Goal: Communication & Community: Answer question/provide support

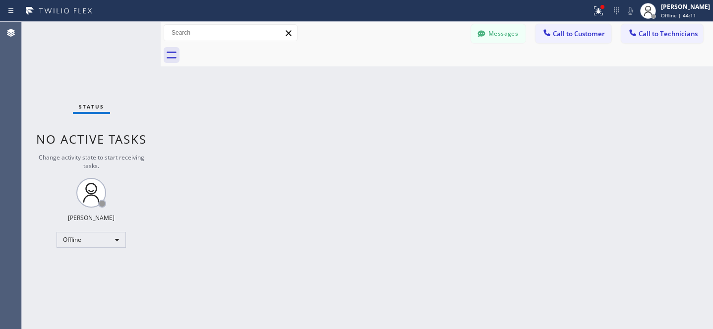
click at [88, 240] on div "Offline" at bounding box center [91, 240] width 69 height 16
click at [81, 267] on li "Available" at bounding box center [90, 266] width 67 height 12
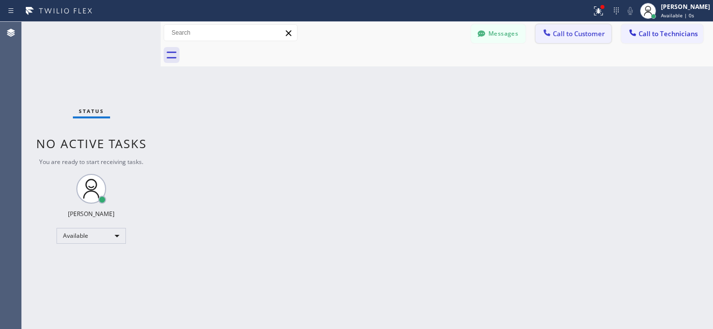
click at [581, 36] on span "Call to Customer" at bounding box center [579, 33] width 52 height 9
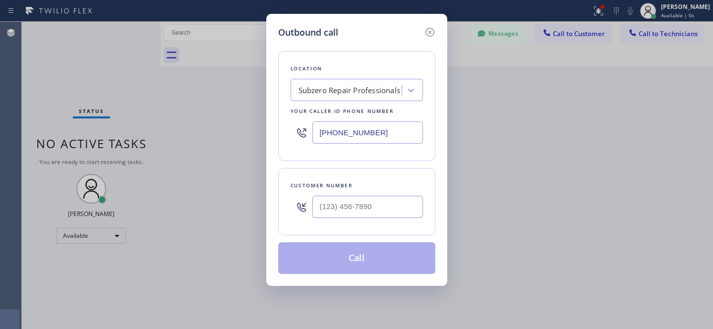
click at [388, 221] on div at bounding box center [368, 207] width 111 height 32
click at [390, 214] on input "(___) ___-____" at bounding box center [368, 207] width 111 height 22
paste input "408) 628-4359"
type input "[PHONE_NUMBER]"
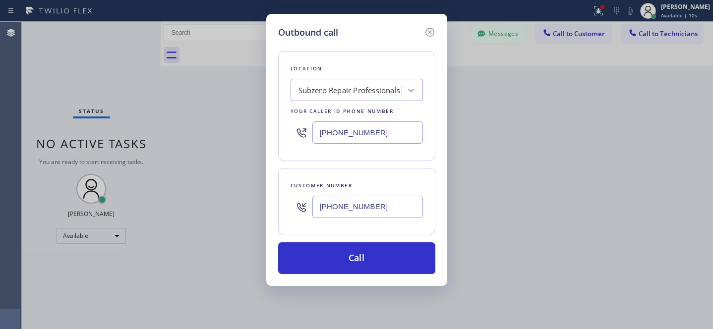
click at [379, 89] on div "Subzero Repair Professionals" at bounding box center [350, 90] width 102 height 11
paste input "PrimeTime Appliance Pros"
type input "PrimeTime Appliance Pros"
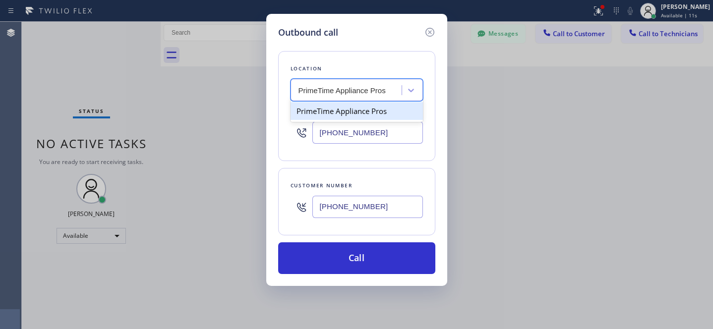
click at [335, 115] on div "PrimeTime Appliance Pros" at bounding box center [357, 111] width 132 height 18
type input "[PHONE_NUMBER]"
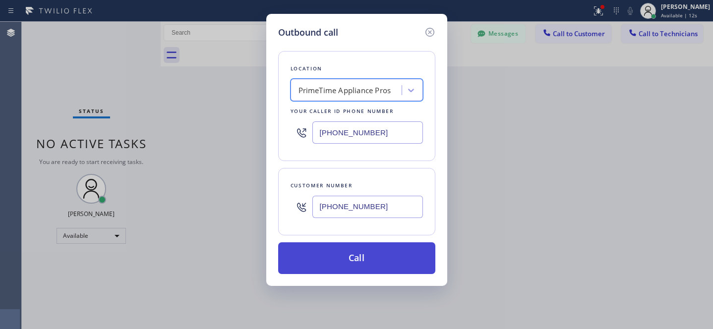
click at [401, 270] on button "Call" at bounding box center [356, 259] width 157 height 32
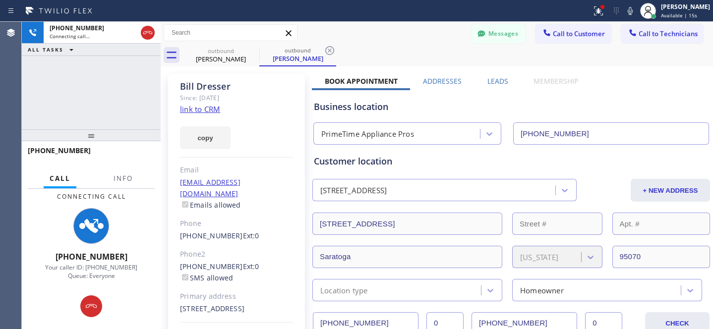
type input "[PHONE_NUMBER]"
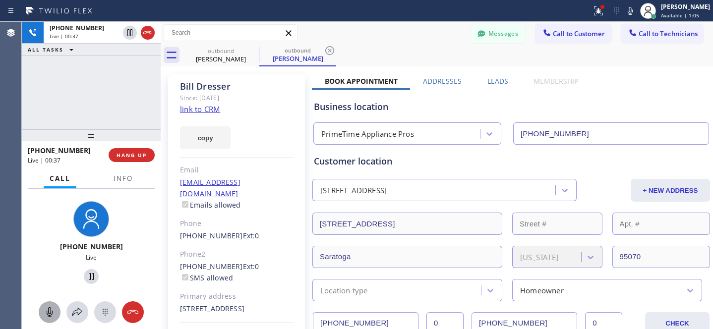
click at [39, 318] on div at bounding box center [50, 313] width 22 height 12
click at [56, 313] on div at bounding box center [50, 313] width 22 height 12
click at [131, 155] on span "HANG UP" at bounding box center [132, 155] width 30 height 7
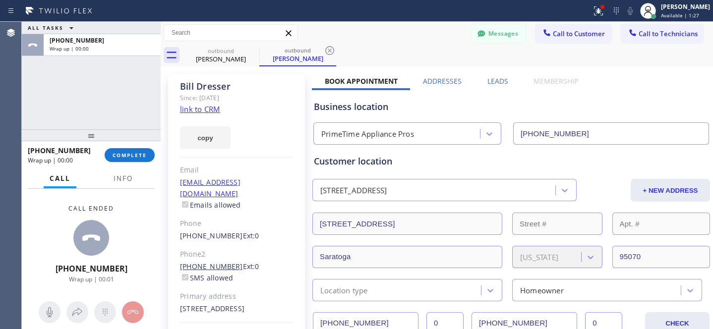
click at [213, 262] on link "[PHONE_NUMBER]" at bounding box center [211, 266] width 63 height 9
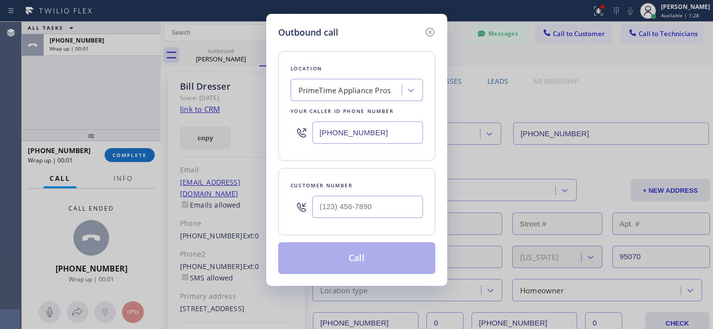
type input "[PHONE_NUMBER]"
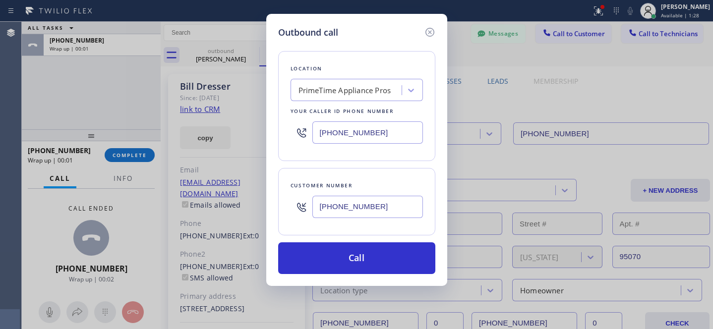
drag, startPoint x: 358, startPoint y: 265, endPoint x: 436, endPoint y: 321, distance: 95.3
click at [359, 265] on button "Call" at bounding box center [356, 259] width 157 height 32
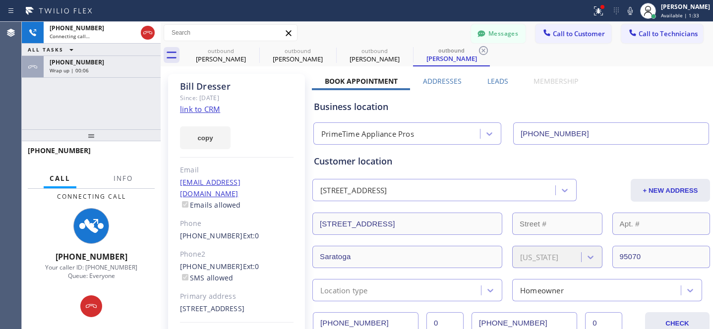
type input "[PHONE_NUMBER]"
click at [251, 51] on icon at bounding box center [253, 51] width 12 height 12
click at [252, 51] on icon at bounding box center [253, 51] width 12 height 12
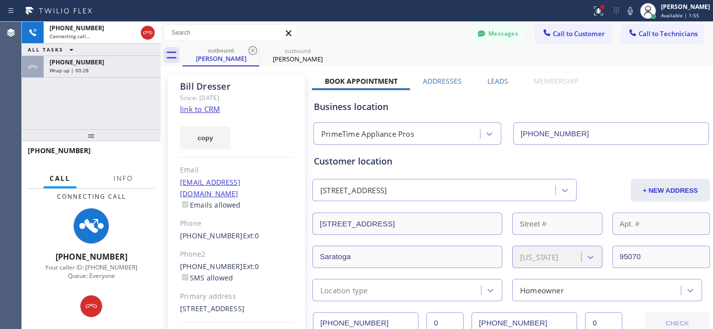
click at [252, 51] on icon at bounding box center [253, 51] width 12 height 12
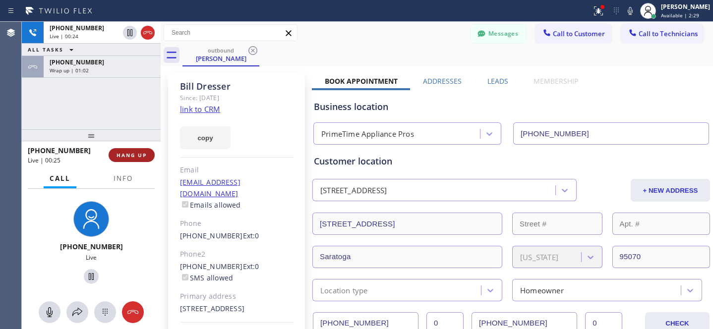
click at [145, 159] on button "HANG UP" at bounding box center [132, 155] width 46 height 14
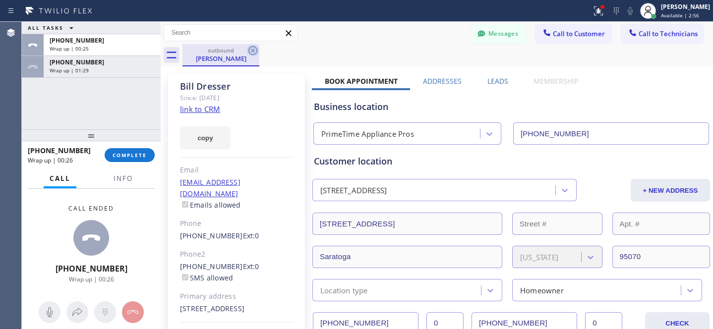
click at [254, 50] on icon at bounding box center [253, 51] width 12 height 12
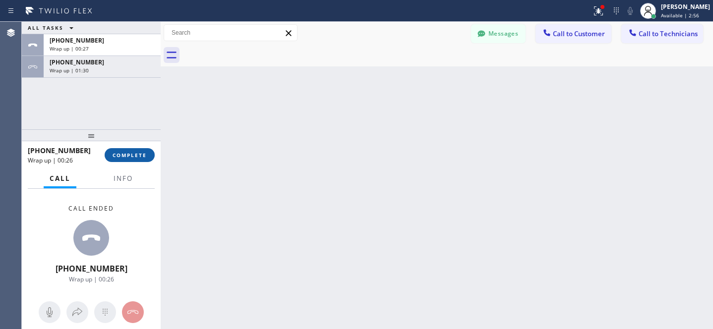
click at [138, 156] on span "COMPLETE" at bounding box center [130, 155] width 34 height 7
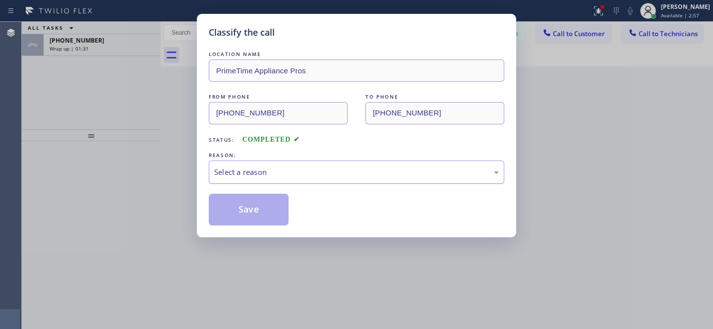
click at [257, 173] on div "Select a reason" at bounding box center [356, 172] width 285 height 11
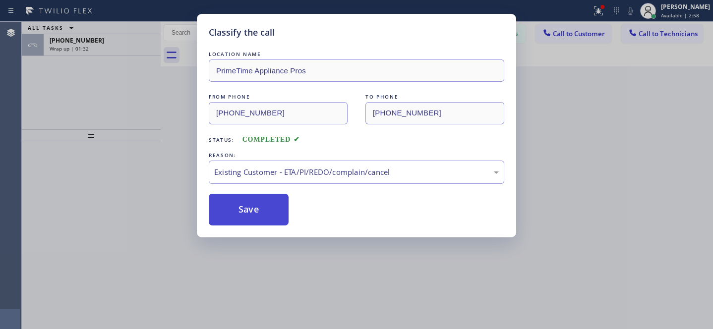
click at [246, 208] on button "Save" at bounding box center [249, 210] width 80 height 32
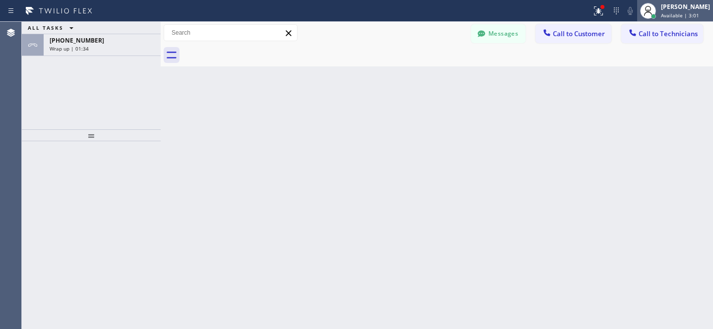
click at [659, 13] on div "[PERSON_NAME] Available | 3:01" at bounding box center [686, 10] width 54 height 17
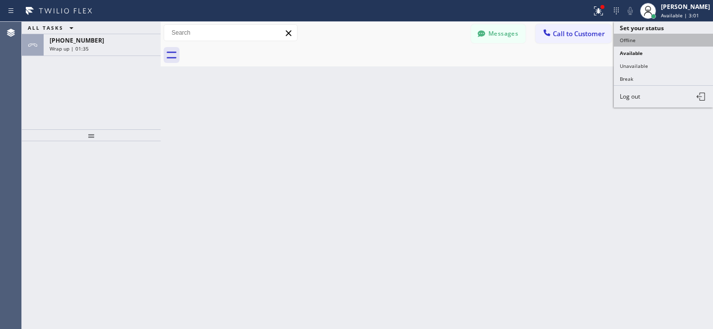
click at [634, 43] on button "Offline" at bounding box center [663, 40] width 99 height 13
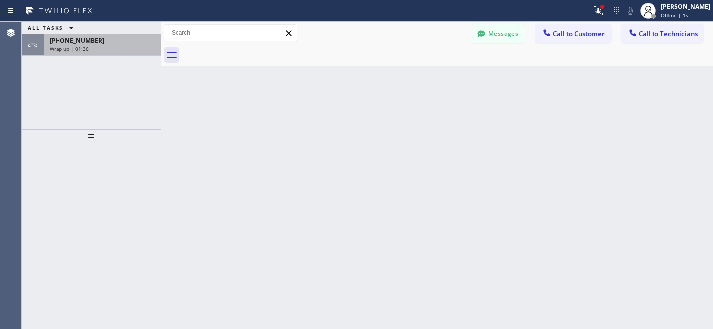
click at [111, 46] on div "Wrap up | 01:36" at bounding box center [102, 48] width 105 height 7
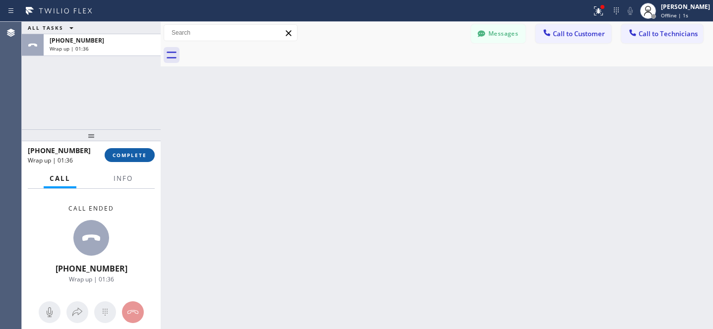
click at [136, 151] on button "COMPLETE" at bounding box center [130, 155] width 50 height 14
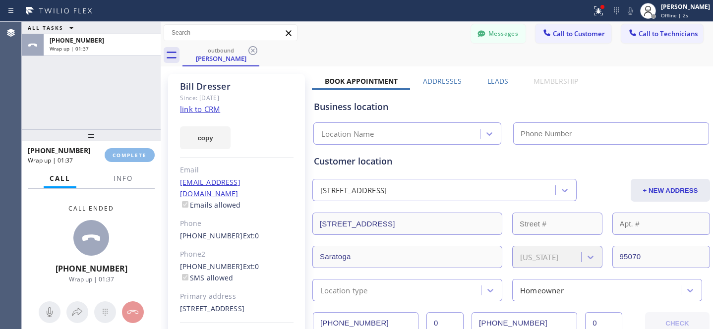
type input "[PHONE_NUMBER]"
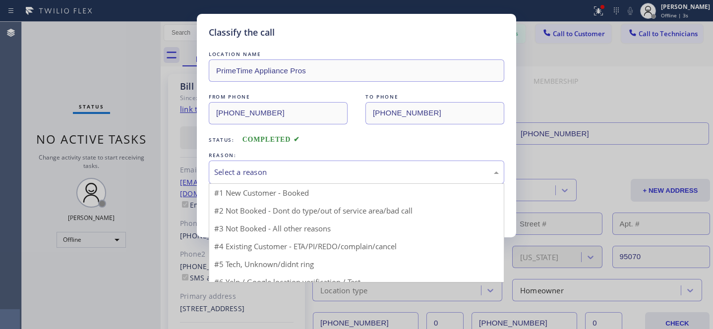
click at [299, 180] on div "Select a reason" at bounding box center [357, 172] width 296 height 23
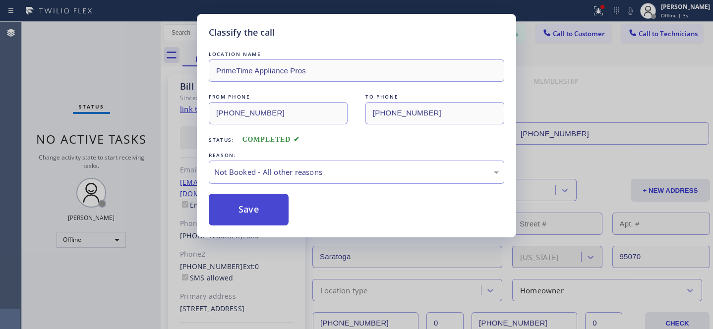
drag, startPoint x: 322, startPoint y: 218, endPoint x: 283, endPoint y: 215, distance: 39.8
click at [279, 214] on button "Save" at bounding box center [249, 210] width 80 height 32
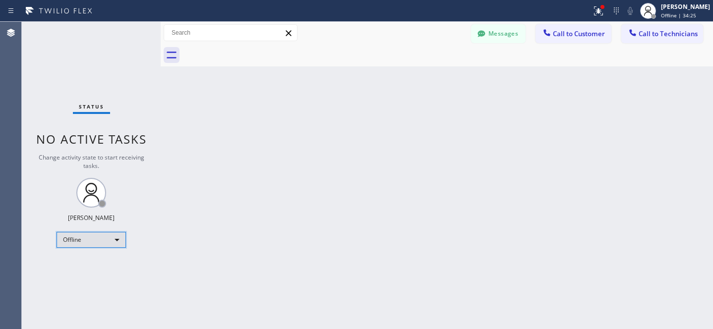
click at [81, 239] on div "Offline" at bounding box center [91, 240] width 69 height 16
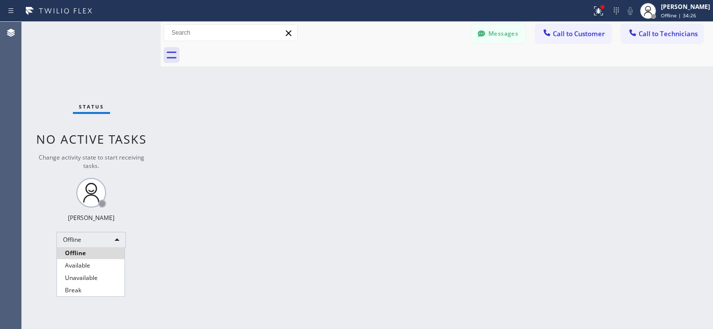
drag, startPoint x: 88, startPoint y: 262, endPoint x: 177, endPoint y: 233, distance: 94.0
click at [88, 261] on li "Available" at bounding box center [90, 266] width 67 height 12
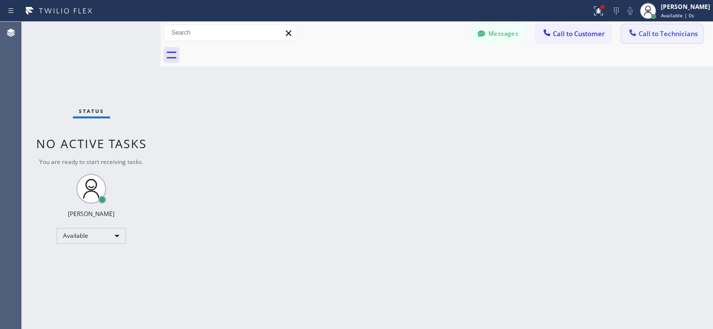
click at [656, 38] on span "Call to Technicians" at bounding box center [668, 33] width 59 height 9
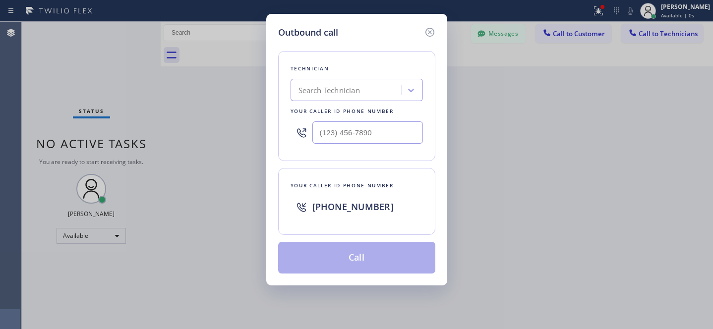
click at [319, 84] on div "Search Technician" at bounding box center [348, 90] width 108 height 17
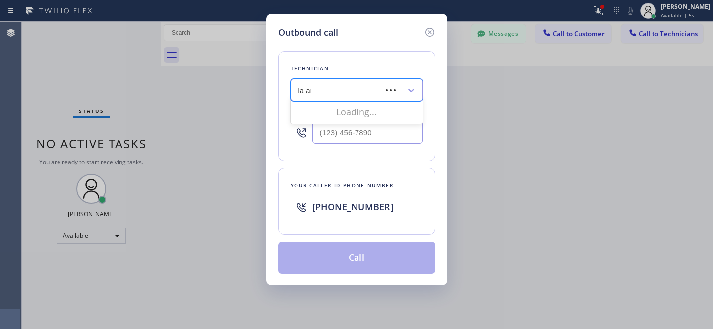
type input "la art"
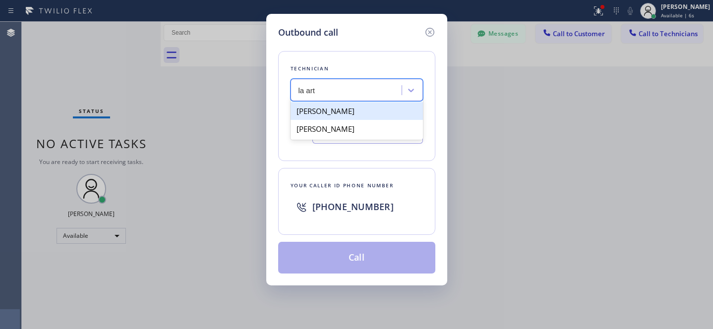
click at [315, 110] on div "[PERSON_NAME]" at bounding box center [357, 111] width 132 height 18
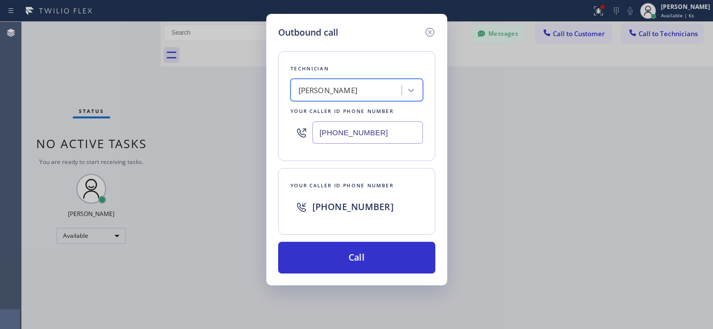
type input "[PHONE_NUMBER]"
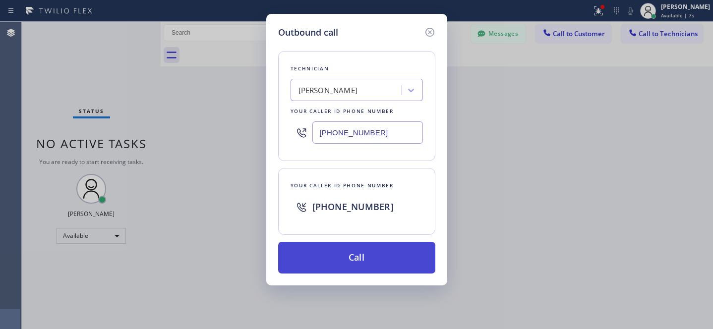
click at [381, 258] on button "Call" at bounding box center [356, 258] width 157 height 32
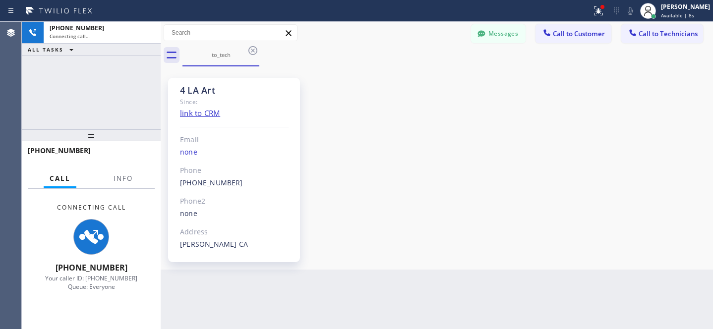
scroll to position [72, 0]
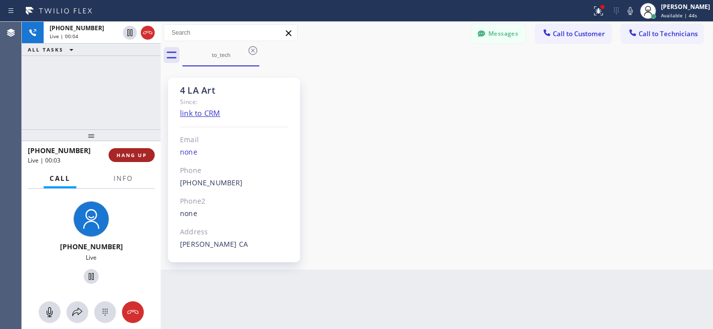
click at [144, 162] on button "HANG UP" at bounding box center [132, 155] width 46 height 14
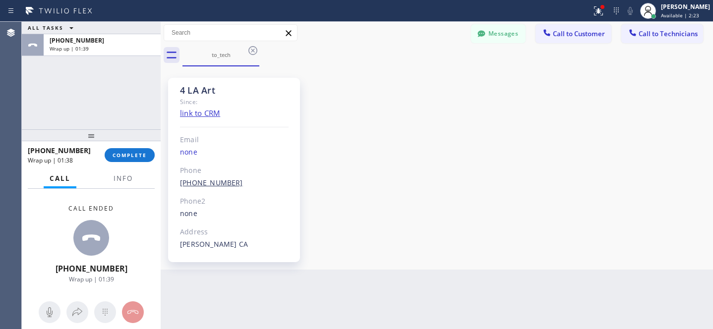
click at [198, 183] on link "[PHONE_NUMBER]" at bounding box center [211, 182] width 63 height 9
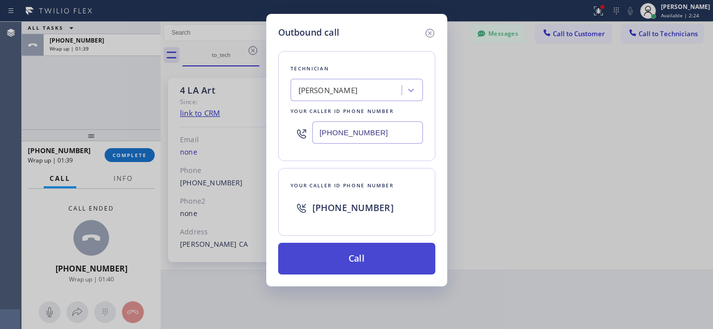
click at [385, 258] on button "Call" at bounding box center [356, 259] width 157 height 32
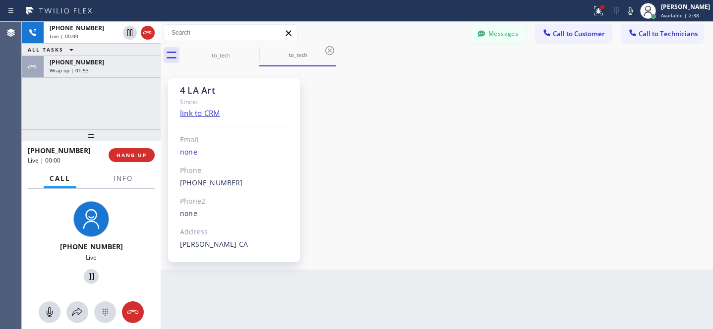
scroll to position [72, 0]
click at [135, 155] on span "HANG UP" at bounding box center [132, 155] width 30 height 7
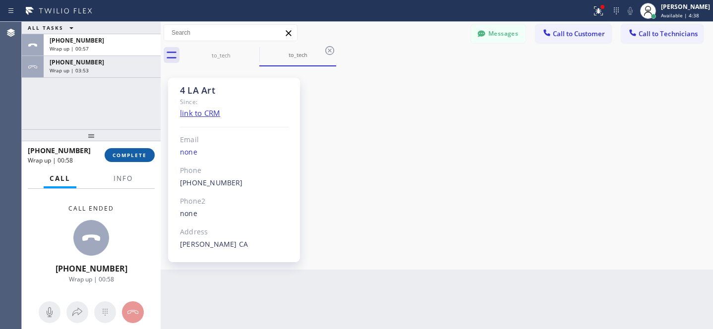
click at [135, 158] on span "COMPLETE" at bounding box center [130, 155] width 34 height 7
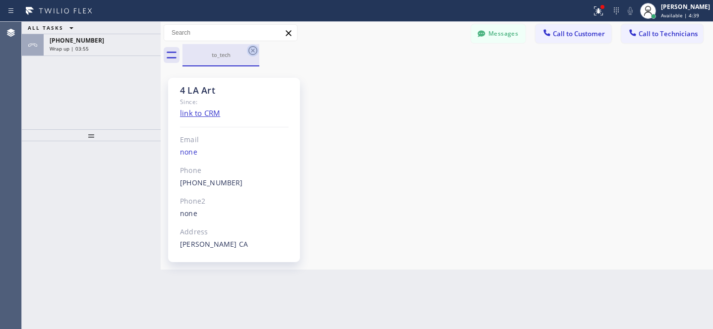
click at [254, 46] on icon at bounding box center [253, 51] width 12 height 12
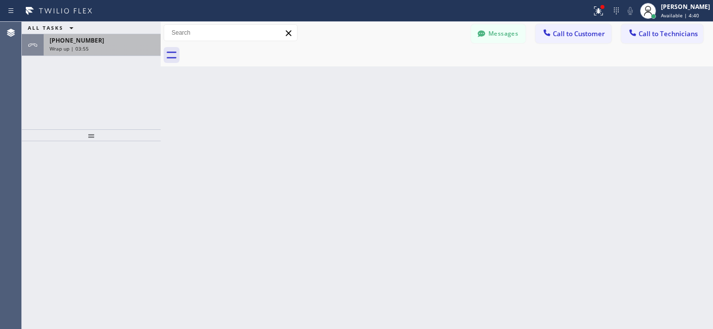
click at [102, 46] on div "Wrap up | 03:55" at bounding box center [102, 48] width 105 height 7
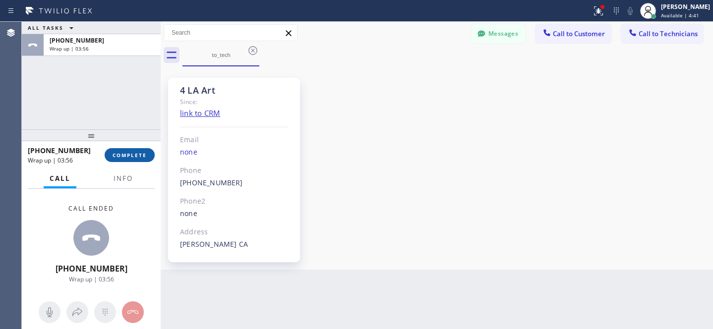
scroll to position [72, 0]
click at [134, 149] on button "COMPLETE" at bounding box center [130, 155] width 50 height 14
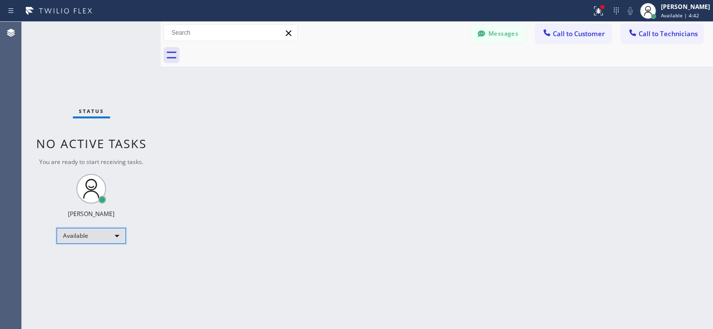
click at [87, 234] on div "Available" at bounding box center [91, 236] width 69 height 16
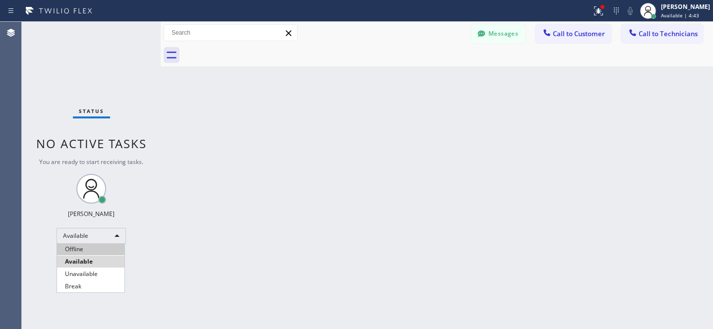
click at [80, 250] on li "Offline" at bounding box center [90, 250] width 67 height 12
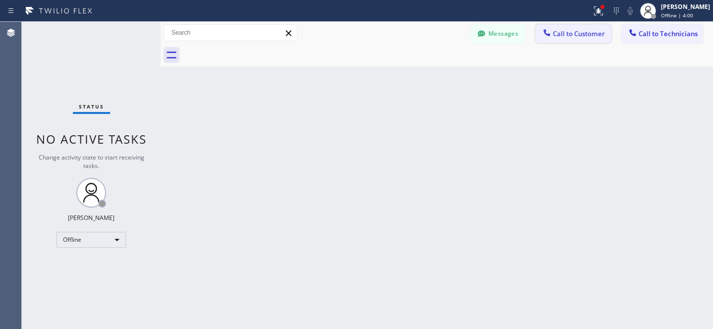
click at [562, 31] on span "Call to Customer" at bounding box center [579, 33] width 52 height 9
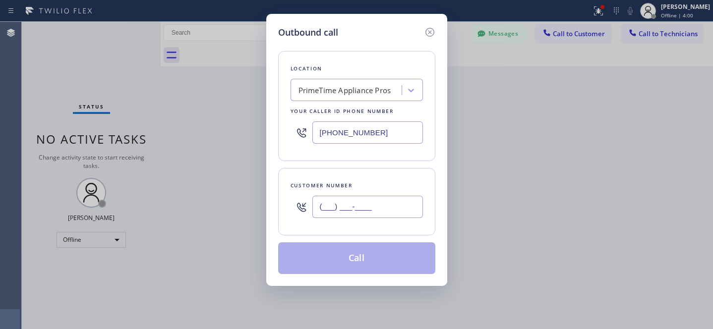
click at [368, 209] on input "(___) ___-____" at bounding box center [368, 207] width 111 height 22
paste input "718) 614-5272"
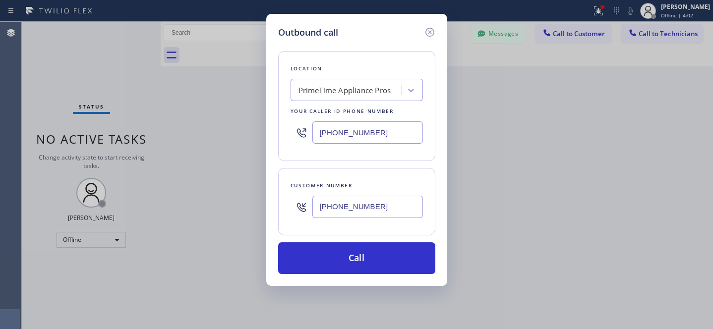
type input "[PHONE_NUMBER]"
click at [348, 84] on div "PrimeTime Appliance Pros" at bounding box center [348, 90] width 108 height 17
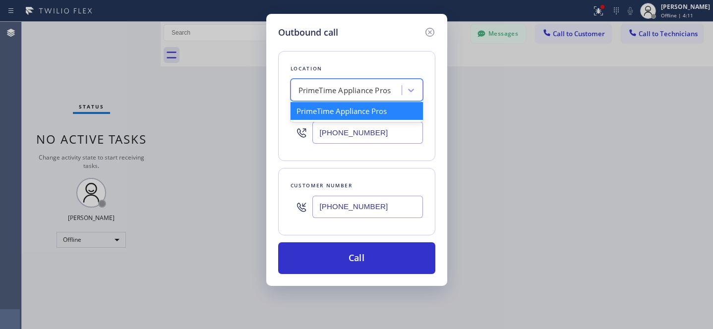
paste input "Same Day Subzero Repair [GEOGRAPHIC_DATA]"
type input "Same Day Subzero Repair [GEOGRAPHIC_DATA]"
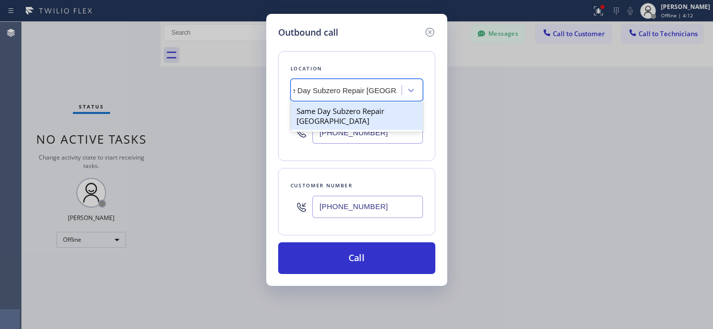
click at [343, 116] on div "Same Day Subzero Repair [GEOGRAPHIC_DATA]" at bounding box center [357, 116] width 132 height 28
type input "[PHONE_NUMBER]"
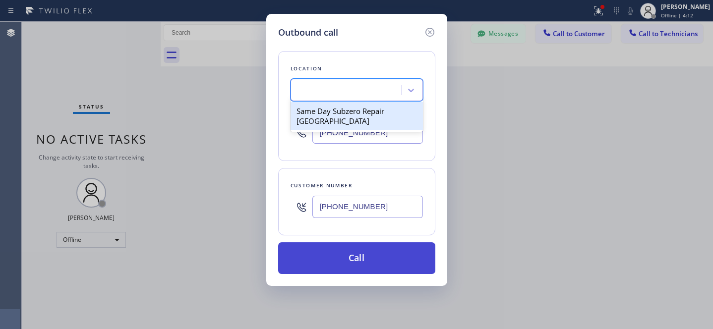
scroll to position [0, 1]
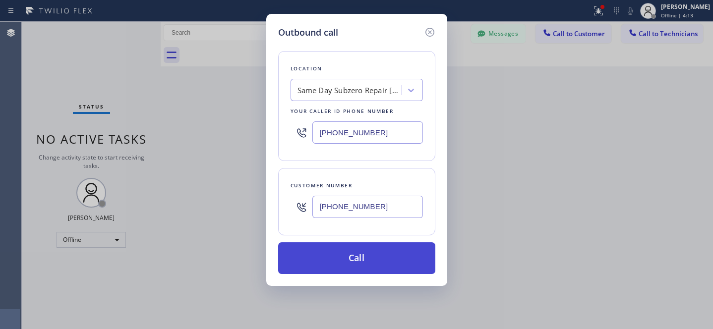
click at [388, 265] on button "Call" at bounding box center [356, 259] width 157 height 32
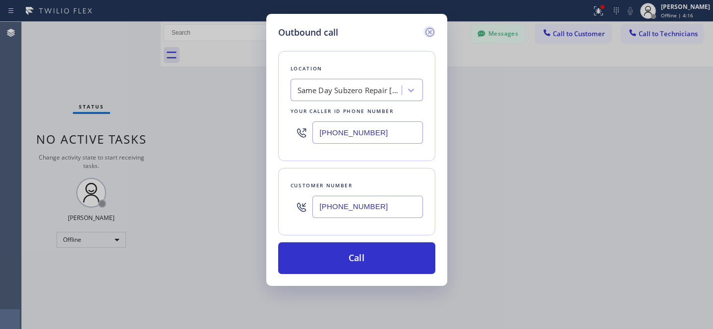
click at [427, 32] on icon at bounding box center [430, 32] width 12 height 12
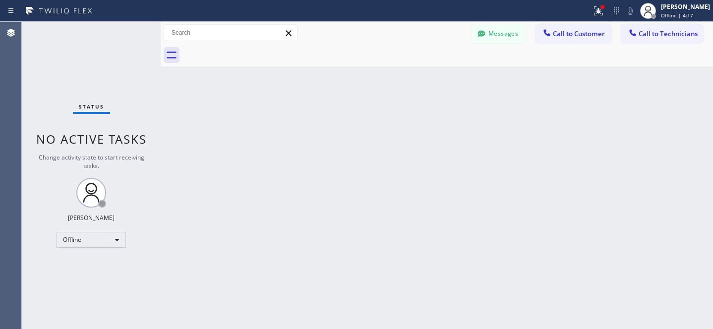
type input "[PHONE_NUMBER]"
click at [83, 237] on div "Offline" at bounding box center [91, 240] width 69 height 16
drag, startPoint x: 82, startPoint y: 262, endPoint x: 238, endPoint y: 212, distance: 163.8
click at [82, 261] on li "Available" at bounding box center [90, 266] width 67 height 12
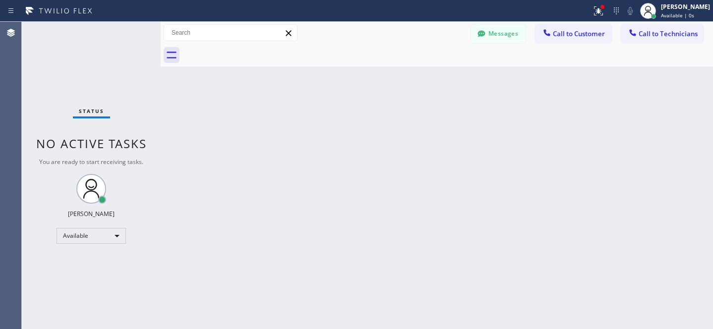
drag, startPoint x: 564, startPoint y: 29, endPoint x: 508, endPoint y: 63, distance: 65.3
click at [564, 29] on button "Call to Customer" at bounding box center [574, 33] width 76 height 19
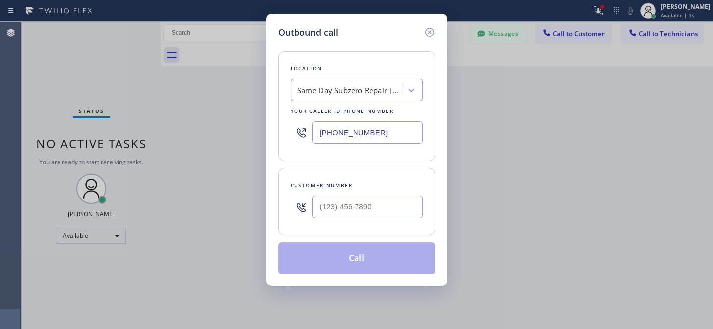
click at [360, 89] on div "Same Day Subzero Repair [GEOGRAPHIC_DATA]" at bounding box center [350, 90] width 104 height 11
paste input "Same Day Subzero Repair [GEOGRAPHIC_DATA]"
type input "Same Day Subzero Repair [GEOGRAPHIC_DATA]"
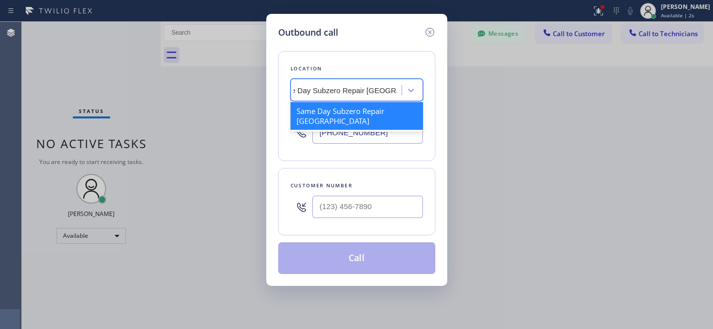
click at [350, 114] on div "Same Day Subzero Repair [GEOGRAPHIC_DATA]" at bounding box center [357, 116] width 132 height 28
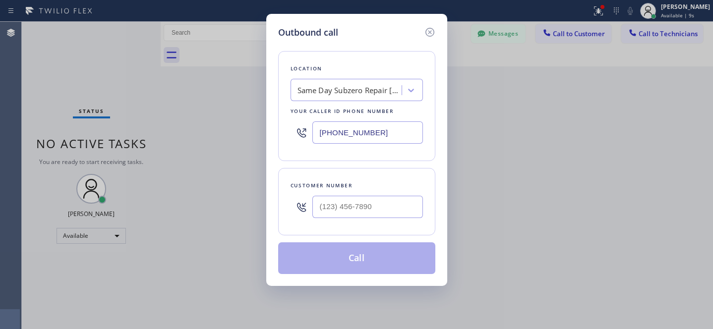
click at [381, 235] on div "Customer number" at bounding box center [356, 201] width 157 height 67
drag, startPoint x: 377, startPoint y: 208, endPoint x: 410, endPoint y: 210, distance: 32.8
click at [377, 208] on input "(___) ___-____" at bounding box center [368, 207] width 111 height 22
paste input "718) 614-5272"
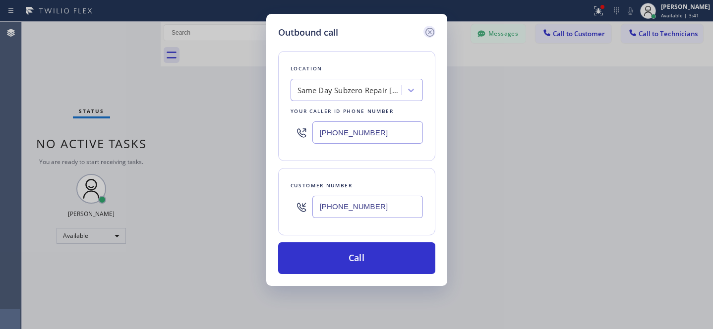
click at [433, 33] on icon at bounding box center [430, 32] width 12 height 12
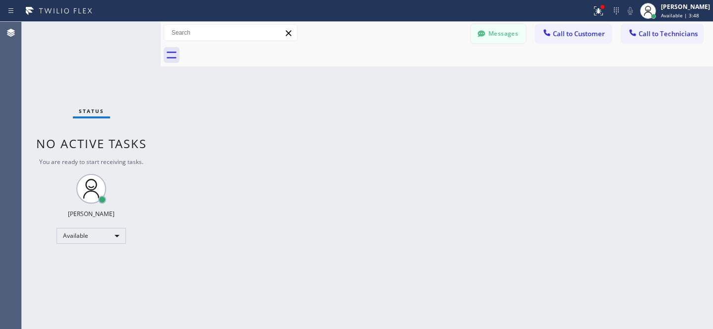
click at [485, 31] on icon at bounding box center [481, 33] width 7 height 6
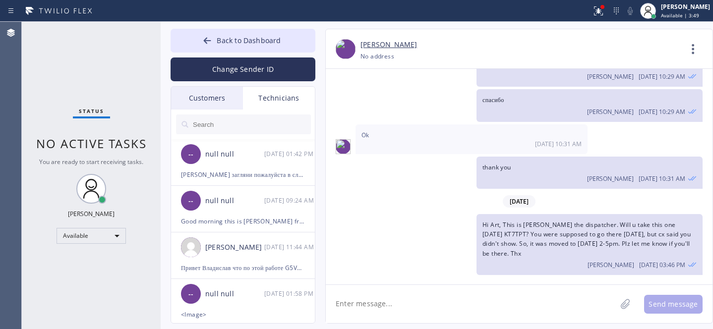
click at [201, 100] on div "Customers" at bounding box center [207, 98] width 72 height 23
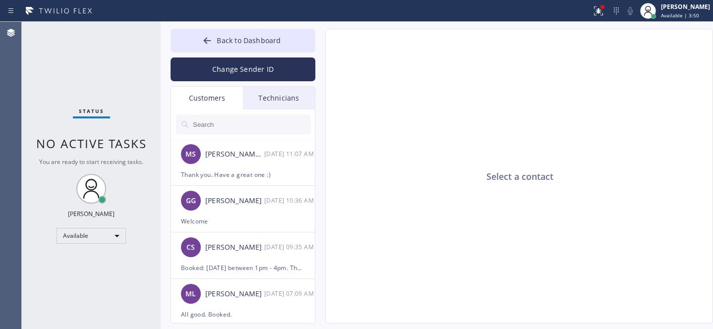
click at [251, 123] on input "text" at bounding box center [251, 125] width 119 height 20
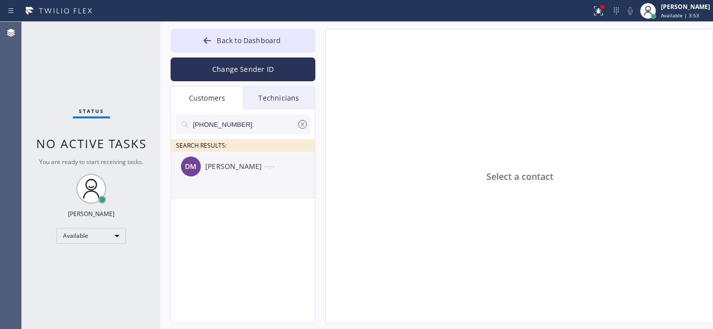
click at [215, 175] on div "[PERSON_NAME] --:--" at bounding box center [243, 167] width 145 height 30
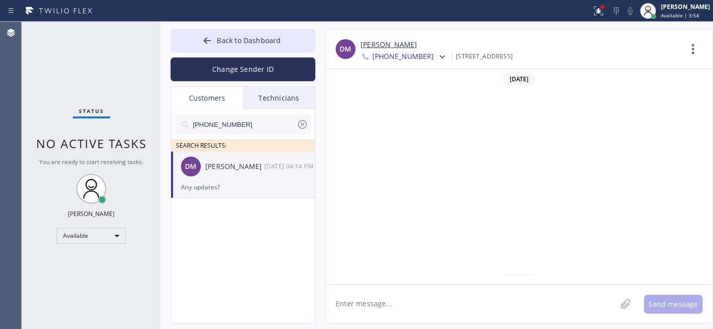
scroll to position [1452, 0]
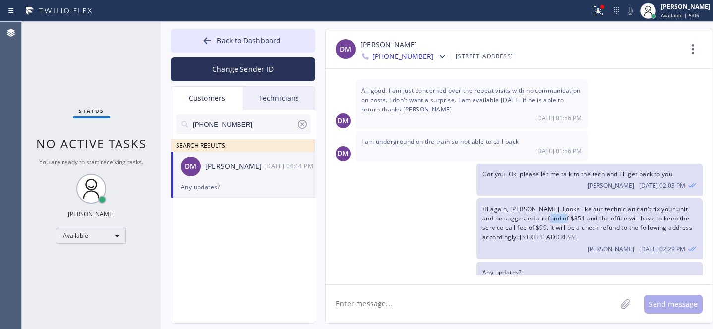
drag, startPoint x: 549, startPoint y: 199, endPoint x: 565, endPoint y: 198, distance: 15.9
click at [565, 205] on span "Hi again, [PERSON_NAME]. Looks like our technician can't fix your unit and he s…" at bounding box center [588, 223] width 210 height 37
copy span "$351"
click at [300, 121] on icon at bounding box center [302, 124] width 9 height 9
click at [249, 36] on span "Back to Dashboard" at bounding box center [249, 40] width 64 height 9
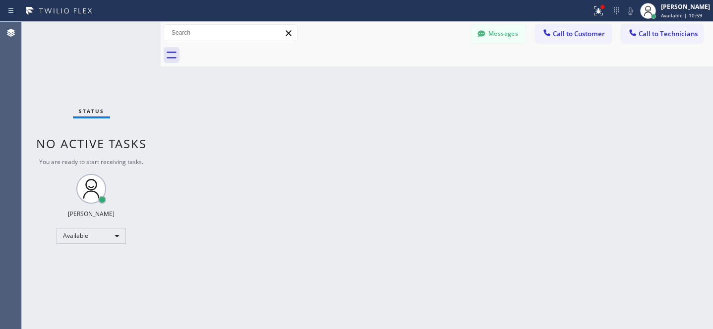
drag, startPoint x: 568, startPoint y: 38, endPoint x: 392, endPoint y: 147, distance: 206.5
click at [568, 38] on button "Call to Customer" at bounding box center [574, 33] width 76 height 19
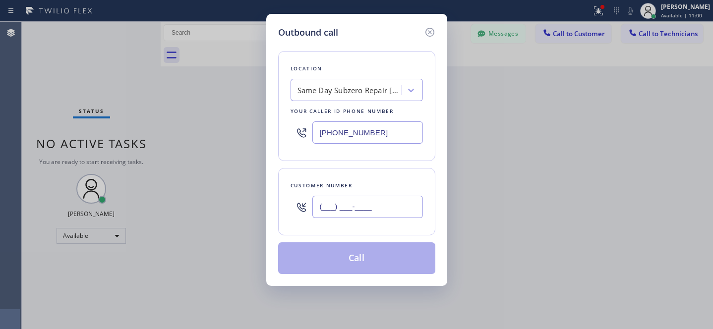
drag, startPoint x: 362, startPoint y: 210, endPoint x: 421, endPoint y: 191, distance: 62.0
click at [363, 211] on input "(___) ___-____" at bounding box center [368, 207] width 111 height 22
paste input "718) 614-5272"
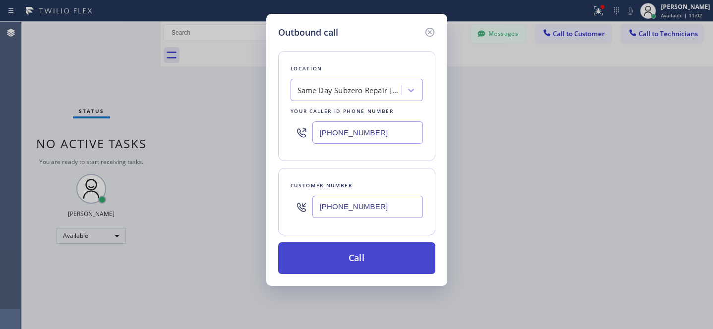
type input "[PHONE_NUMBER]"
drag, startPoint x: 361, startPoint y: 260, endPoint x: 371, endPoint y: 245, distance: 17.9
click at [361, 259] on button "Call" at bounding box center [356, 259] width 157 height 32
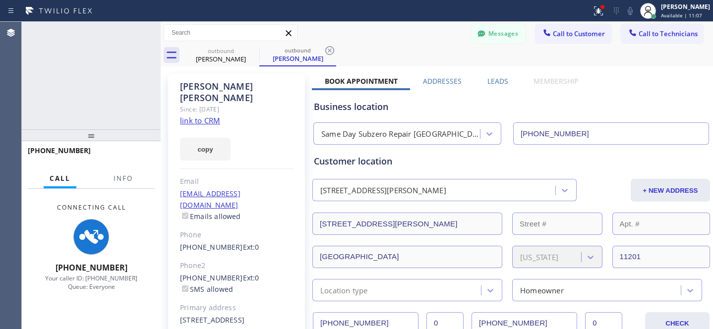
type input "[PHONE_NUMBER]"
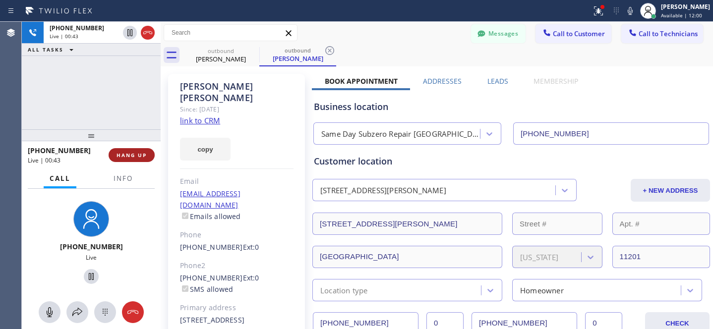
click at [138, 156] on span "HANG UP" at bounding box center [132, 155] width 30 height 7
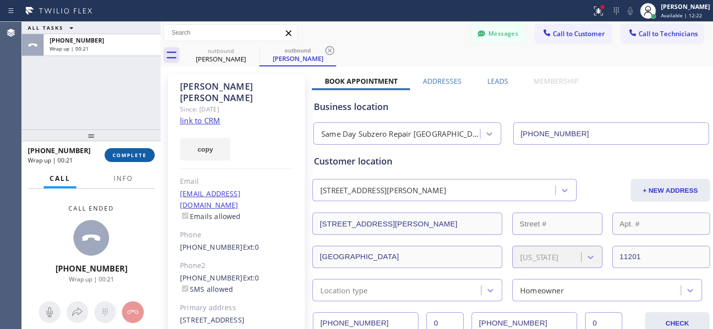
click at [133, 151] on button "COMPLETE" at bounding box center [130, 155] width 50 height 14
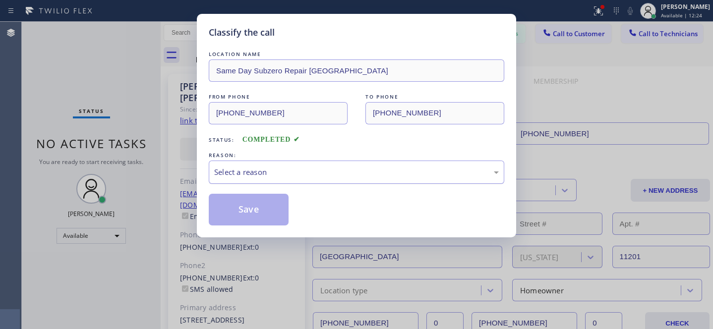
click at [283, 174] on div "Select a reason" at bounding box center [356, 172] width 285 height 11
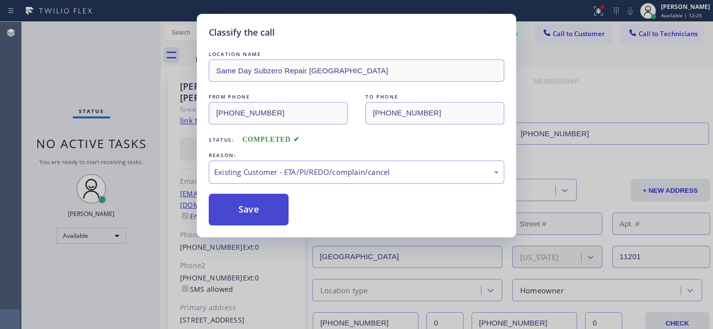
click at [238, 201] on button "Save" at bounding box center [249, 210] width 80 height 32
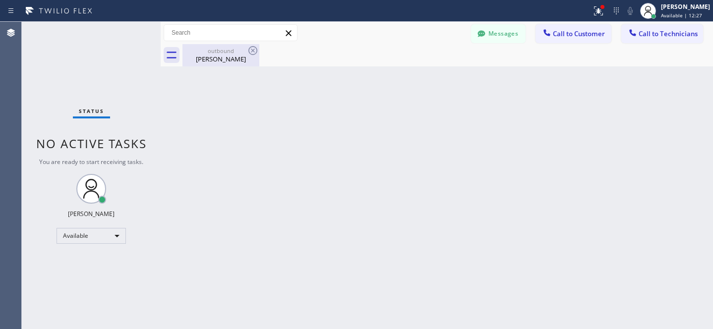
click at [206, 53] on div "outbound" at bounding box center [221, 50] width 75 height 7
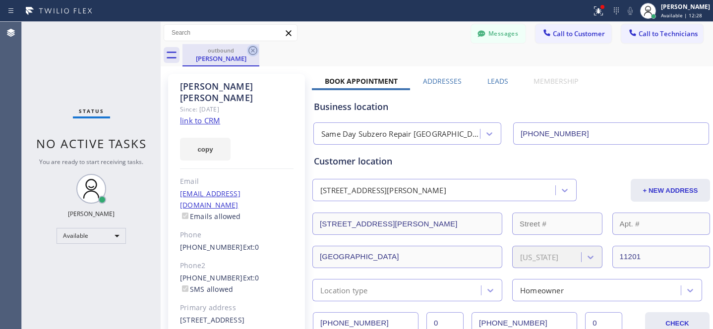
click at [254, 52] on icon at bounding box center [253, 51] width 12 height 12
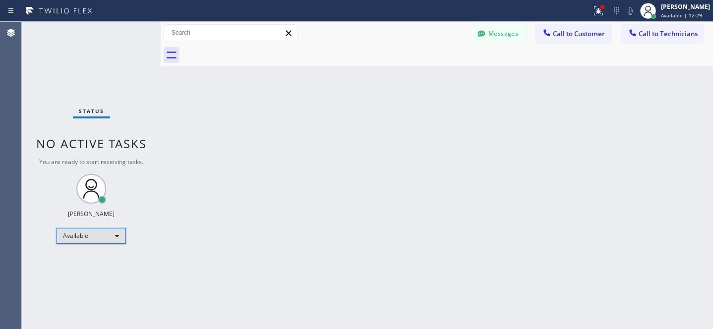
click at [108, 240] on div "Available" at bounding box center [91, 236] width 69 height 16
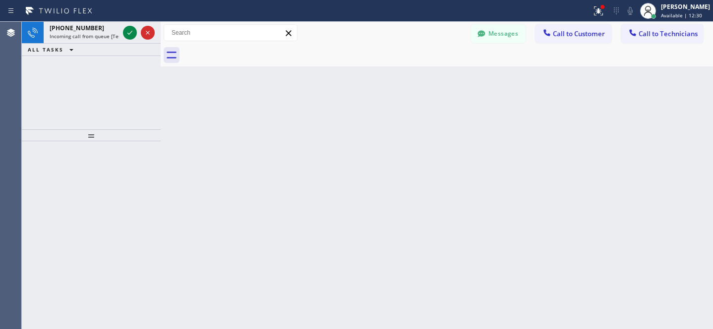
click at [83, 246] on div at bounding box center [91, 235] width 139 height 188
click at [650, 18] on div at bounding box center [653, 16] width 7 height 7
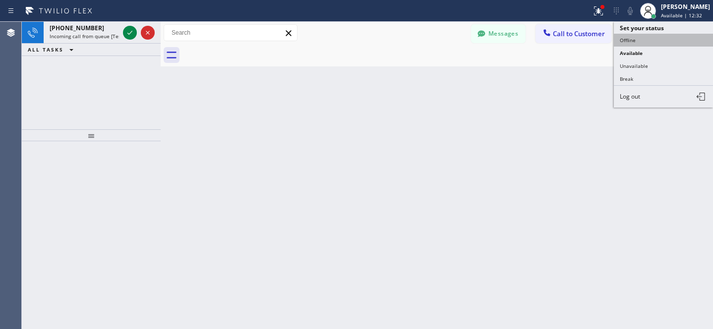
click at [628, 42] on button "Offline" at bounding box center [663, 40] width 99 height 13
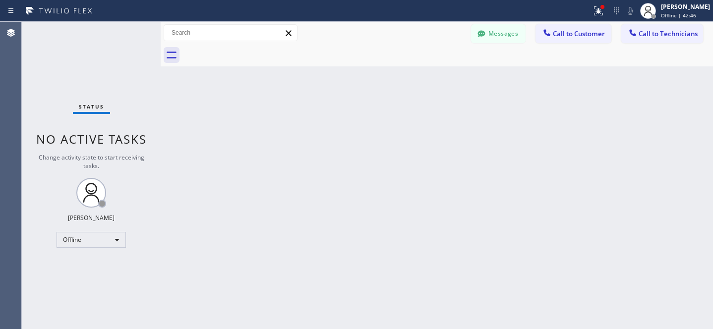
drag, startPoint x: 433, startPoint y: 132, endPoint x: 561, endPoint y: 17, distance: 172.1
click at [434, 132] on div "Back to Dashboard Change Sender ID Customers Technicians MS [PERSON_NAME] San […" at bounding box center [437, 176] width 553 height 308
click at [88, 233] on div "Offline" at bounding box center [91, 240] width 69 height 16
drag, startPoint x: 89, startPoint y: 262, endPoint x: 119, endPoint y: 258, distance: 30.0
click at [89, 262] on li "Available" at bounding box center [90, 266] width 67 height 12
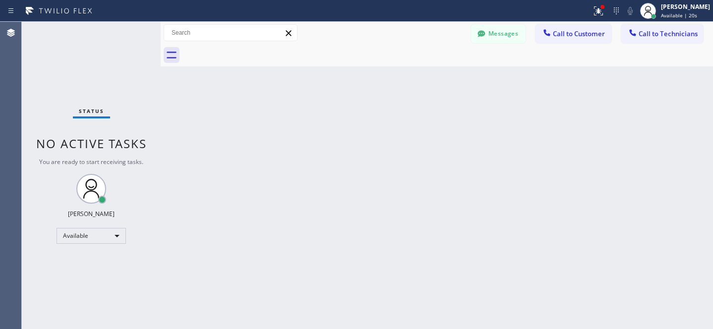
drag, startPoint x: 572, startPoint y: 31, endPoint x: 537, endPoint y: 41, distance: 36.7
click at [572, 31] on span "Call to Customer" at bounding box center [579, 33] width 52 height 9
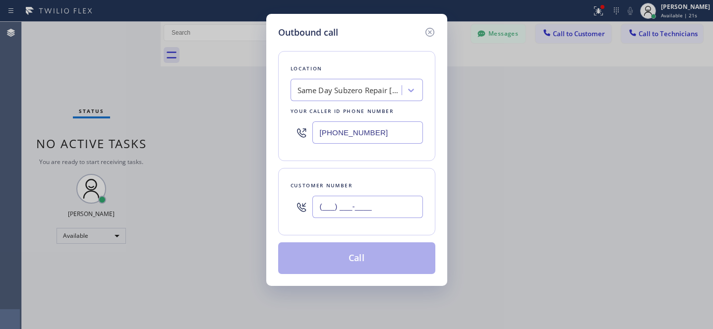
click at [375, 211] on input "(___) ___-____" at bounding box center [368, 207] width 111 height 22
paste input "619) 368-6404"
type input "[PHONE_NUMBER]"
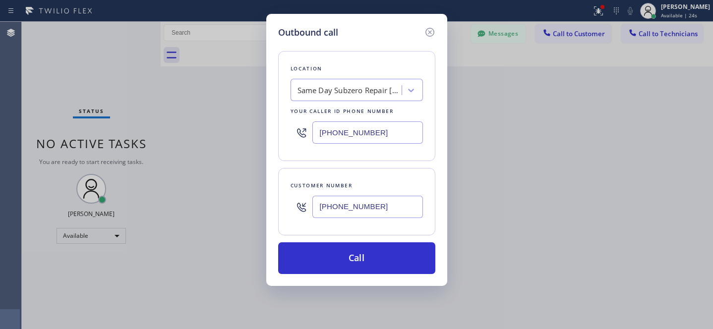
click at [359, 82] on div "Same Day Subzero Repair [GEOGRAPHIC_DATA]" at bounding box center [348, 90] width 108 height 17
paste input "Subzero Repair Professionals"
type input "Subzero Repair Professionals"
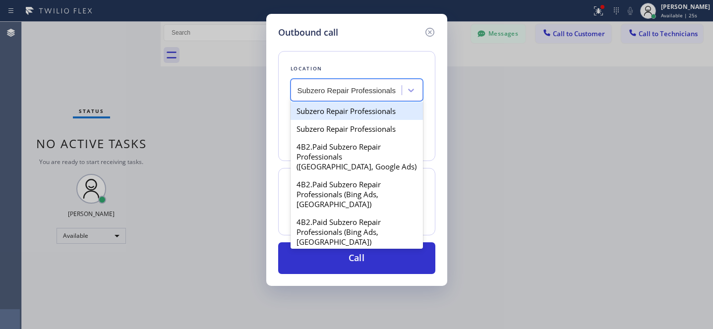
click at [351, 110] on div "Subzero Repair Professionals" at bounding box center [357, 111] width 132 height 18
type input "[PHONE_NUMBER]"
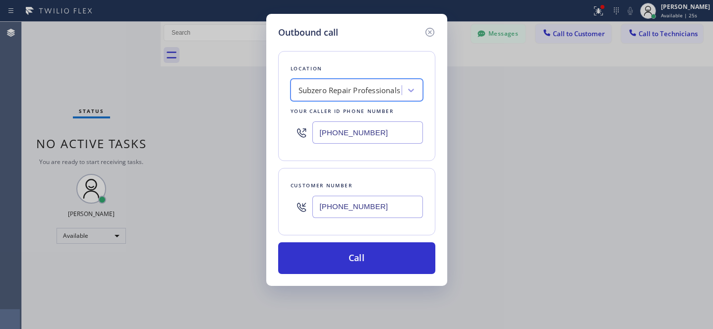
scroll to position [0, 0]
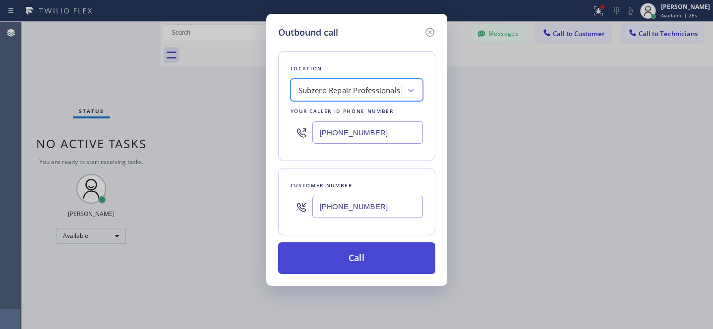
click at [401, 267] on button "Call" at bounding box center [356, 259] width 157 height 32
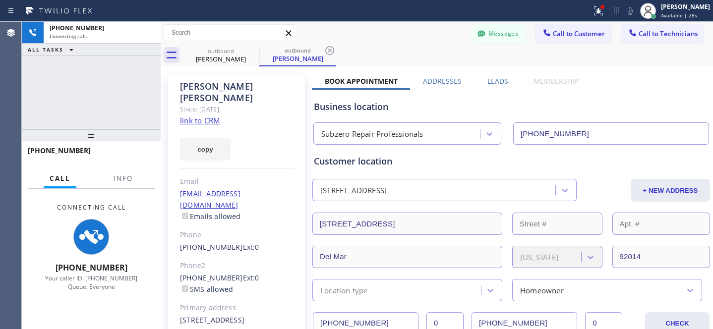
type input "[PHONE_NUMBER]"
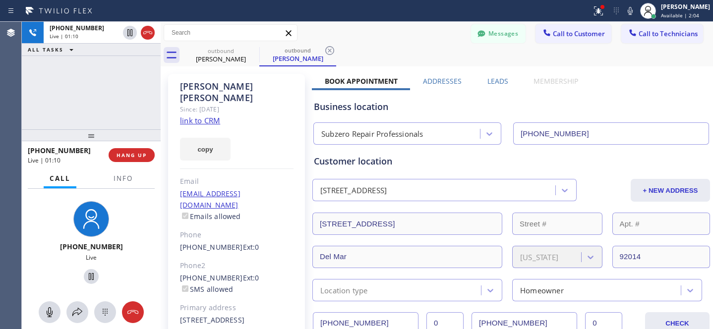
drag, startPoint x: 138, startPoint y: 161, endPoint x: 178, endPoint y: 159, distance: 39.8
click at [138, 161] on button "HANG UP" at bounding box center [132, 155] width 46 height 14
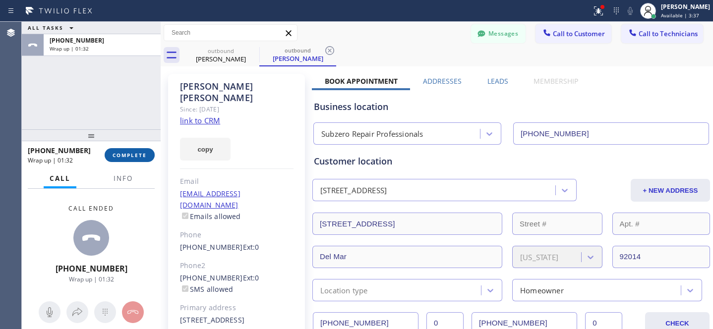
click at [141, 157] on span "COMPLETE" at bounding box center [130, 155] width 34 height 7
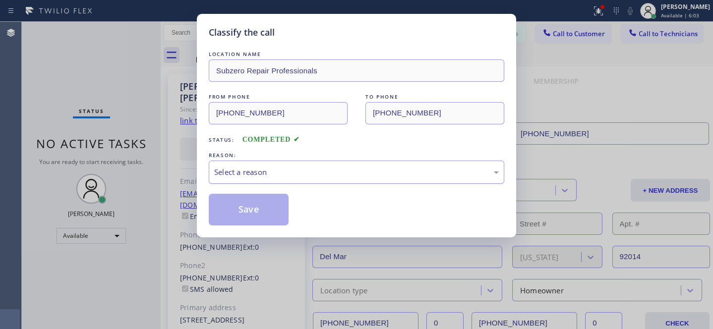
click at [339, 179] on div "Select a reason" at bounding box center [357, 172] width 296 height 23
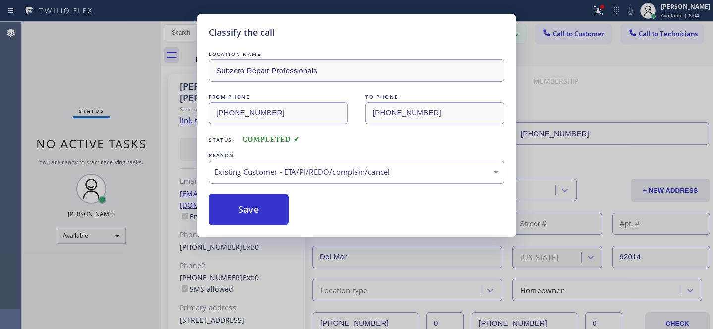
click at [290, 216] on div "Save" at bounding box center [357, 210] width 296 height 32
click at [273, 213] on button "Save" at bounding box center [249, 210] width 80 height 32
click at [664, 15] on div "Classify the call LOCATION NAME Subzero Repair Professionals FROM PHONE [PHONE_…" at bounding box center [356, 164] width 713 height 329
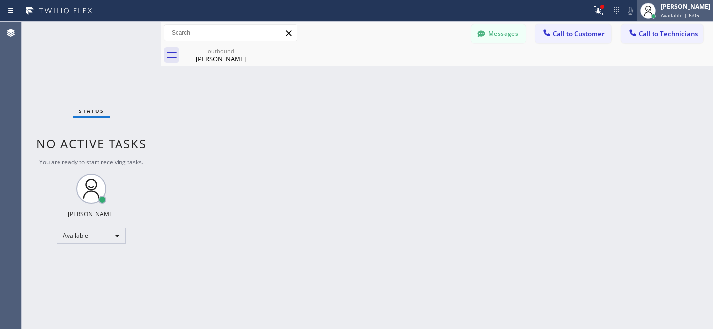
click at [662, 13] on span "Available | 6:05" at bounding box center [680, 15] width 38 height 7
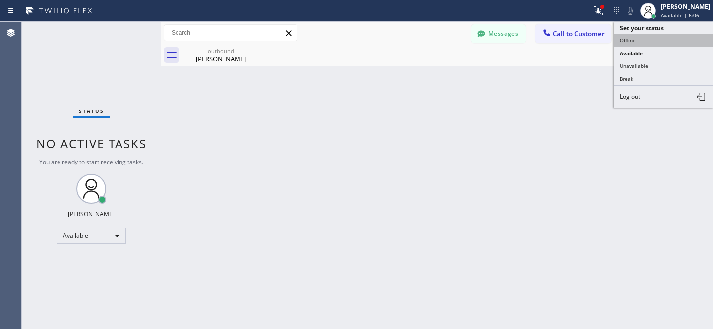
click at [628, 41] on button "Offline" at bounding box center [663, 40] width 99 height 13
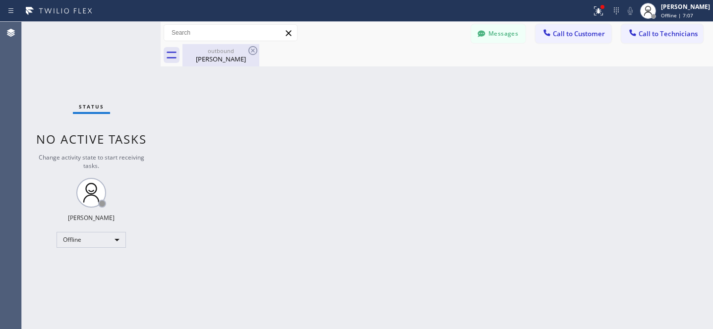
click at [214, 60] on div "[PERSON_NAME]" at bounding box center [221, 59] width 75 height 9
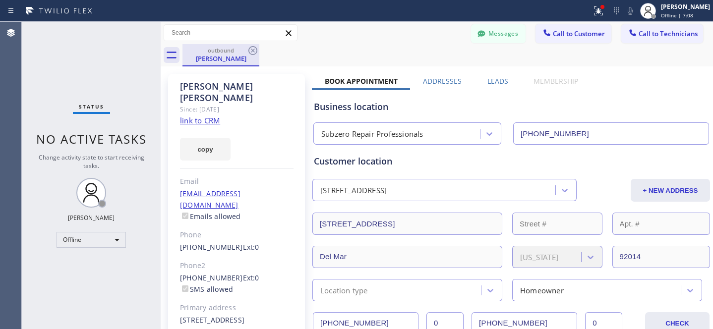
click at [245, 47] on div "outbound" at bounding box center [221, 50] width 75 height 7
click at [249, 51] on icon at bounding box center [253, 50] width 9 height 9
